Goal: Information Seeking & Learning: Learn about a topic

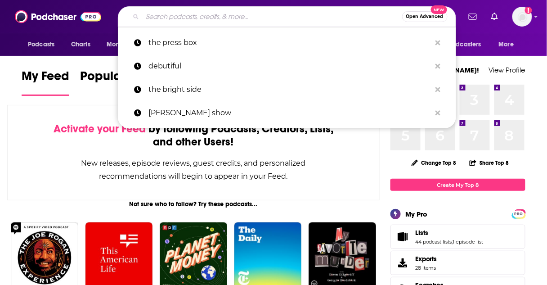
click at [268, 16] on input "Search podcasts, credits, & more..." at bounding box center [273, 16] width 260 height 14
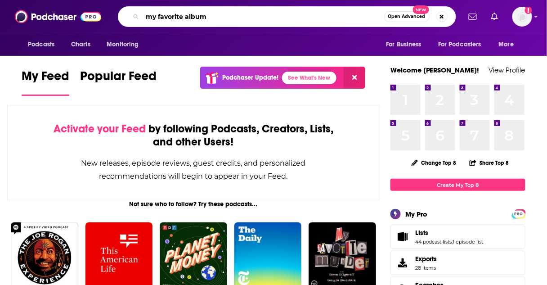
type input "my favorite album"
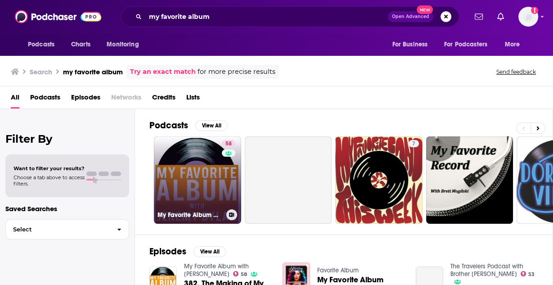
click at [200, 175] on link "58 My Favorite Album with [PERSON_NAME]" at bounding box center [197, 179] width 87 height 87
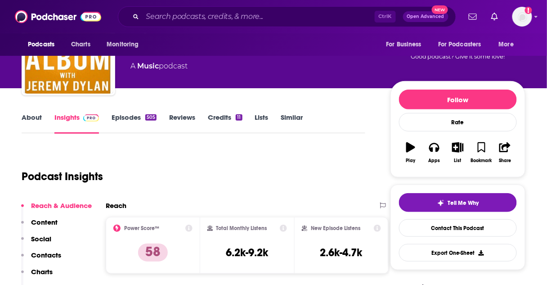
scroll to position [54, 0]
